Goal: Task Accomplishment & Management: Use online tool/utility

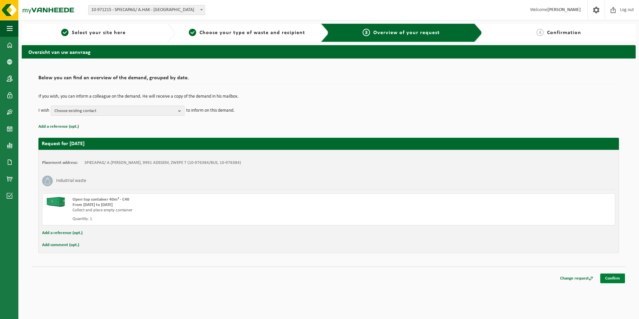
click at [610, 278] on link "Confirm" at bounding box center [612, 278] width 25 height 10
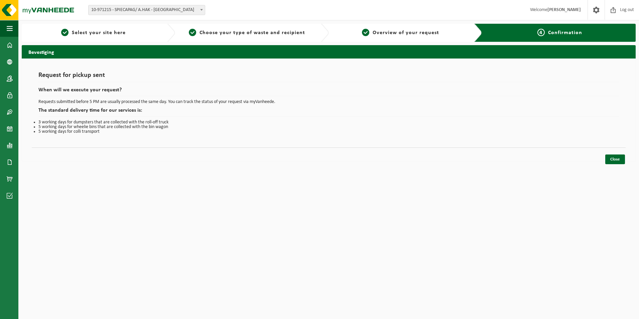
click at [611, 154] on div "Close" at bounding box center [329, 150] width 594 height 7
click at [611, 160] on link "Close" at bounding box center [615, 159] width 20 height 10
